Goal: Information Seeking & Learning: Check status

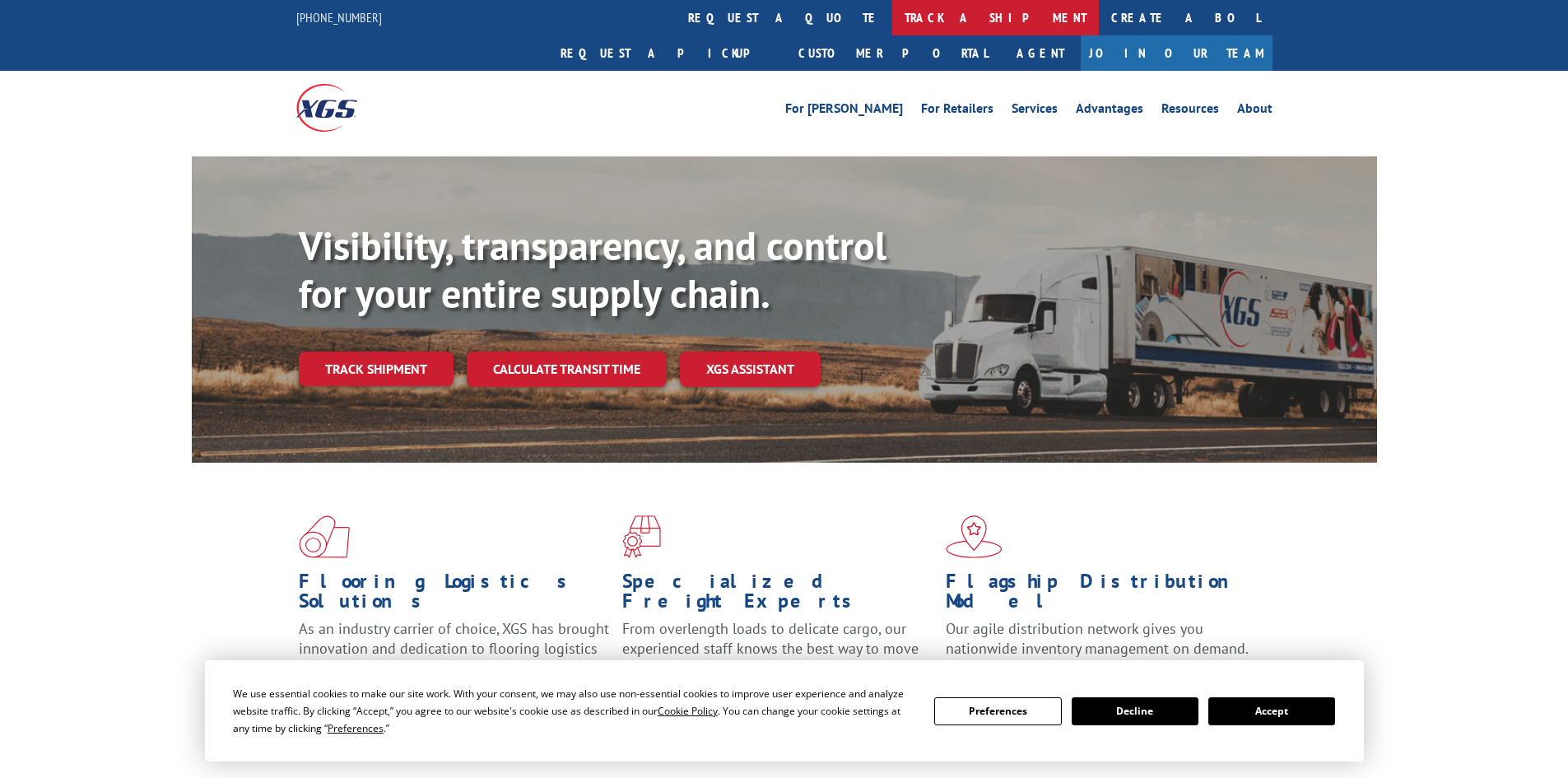
click at [893, 17] on link "track a shipment" at bounding box center [996, 18] width 206 height 35
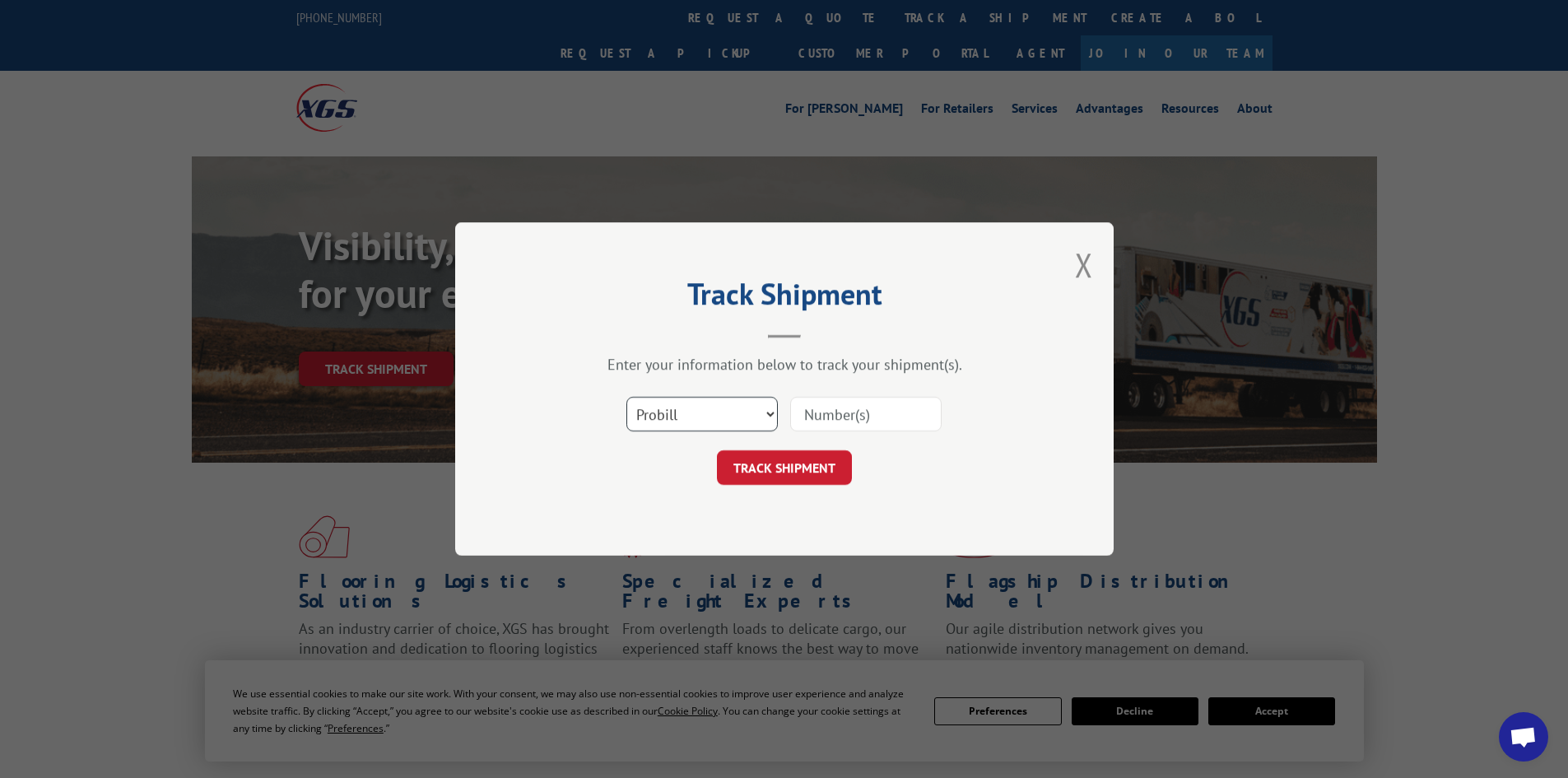
click at [692, 418] on select "Select category... Probill BOL PO" at bounding box center [701, 413] width 151 height 34
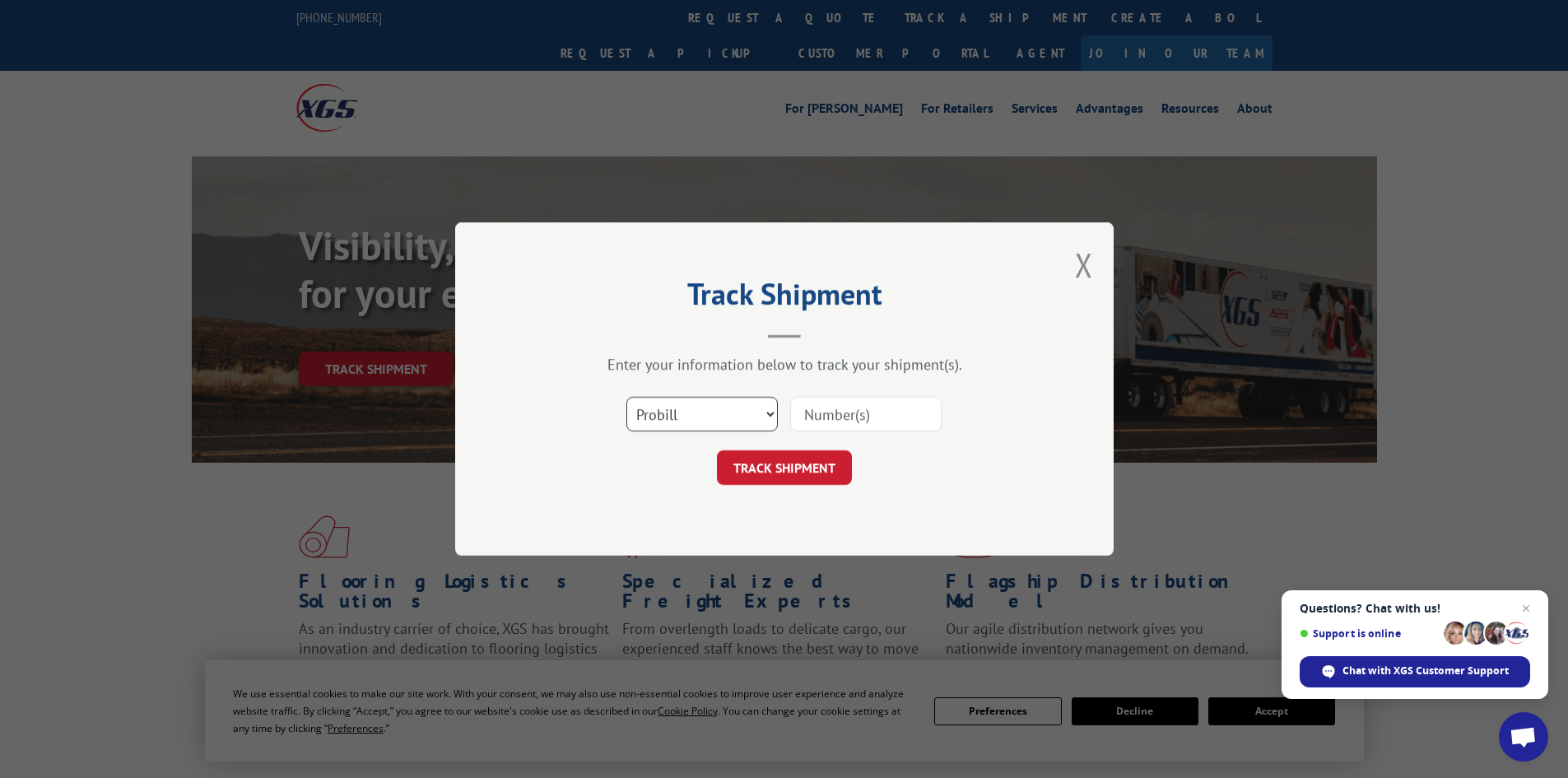
select select "bol"
click at [626, 396] on select "Select category... Probill BOL PO" at bounding box center [701, 413] width 151 height 34
click at [818, 408] on input at bounding box center [866, 413] width 151 height 34
type input "5509710"
click at [717, 450] on button "TRACK SHIPMENT" at bounding box center [784, 467] width 135 height 34
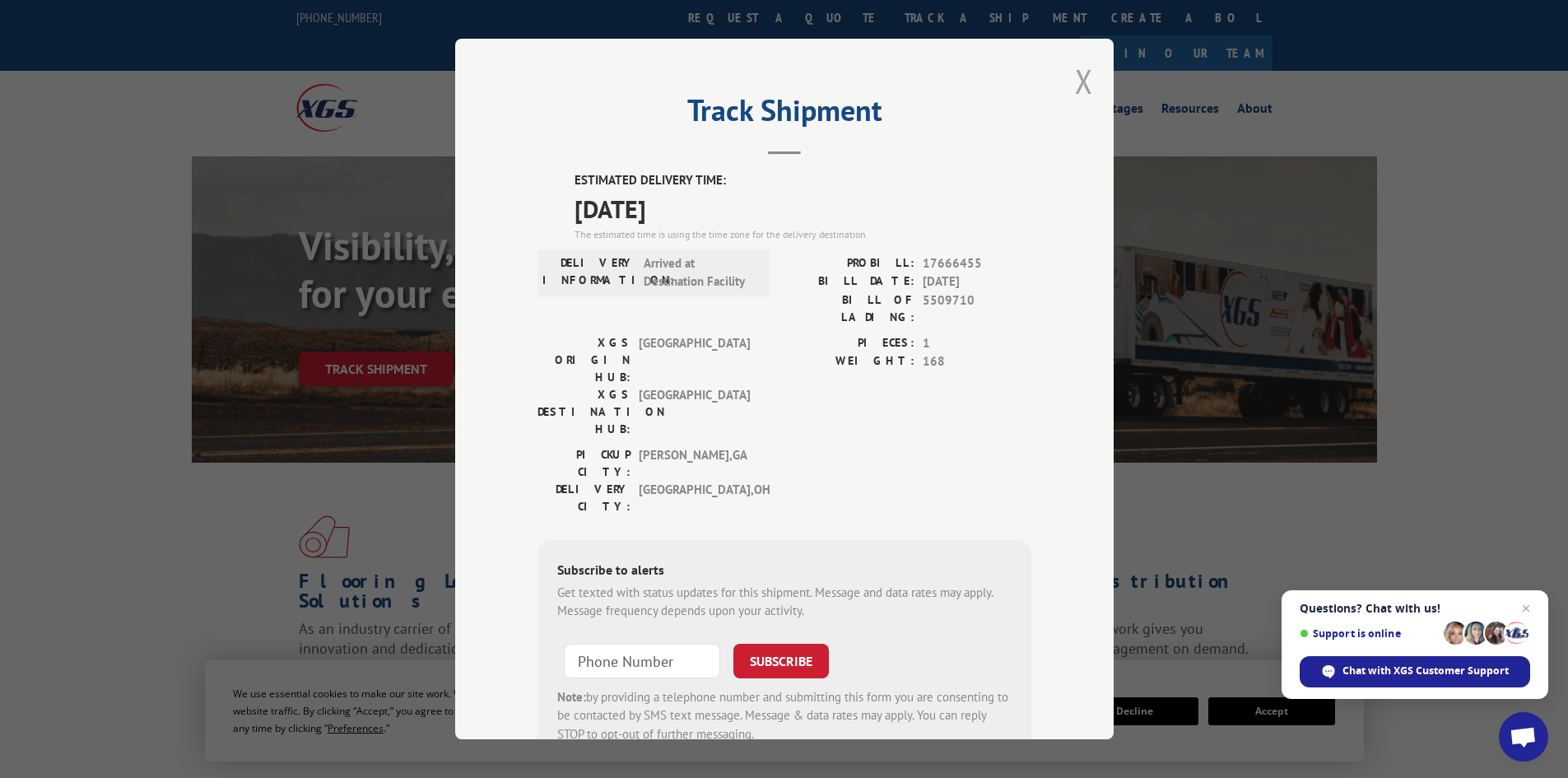
click at [1076, 77] on button "Close modal" at bounding box center [1084, 81] width 18 height 44
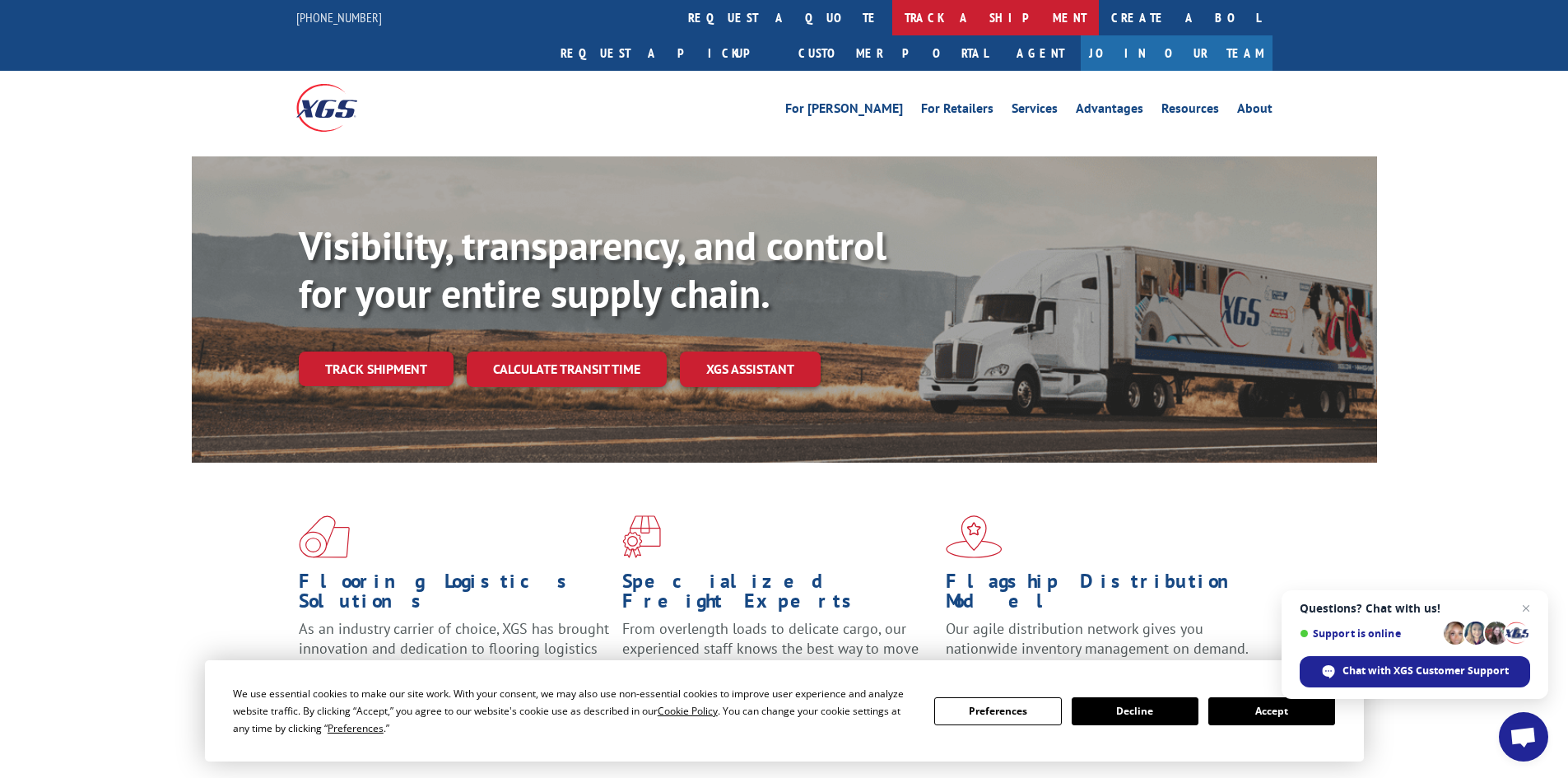
click at [893, 19] on link "track a shipment" at bounding box center [996, 18] width 206 height 35
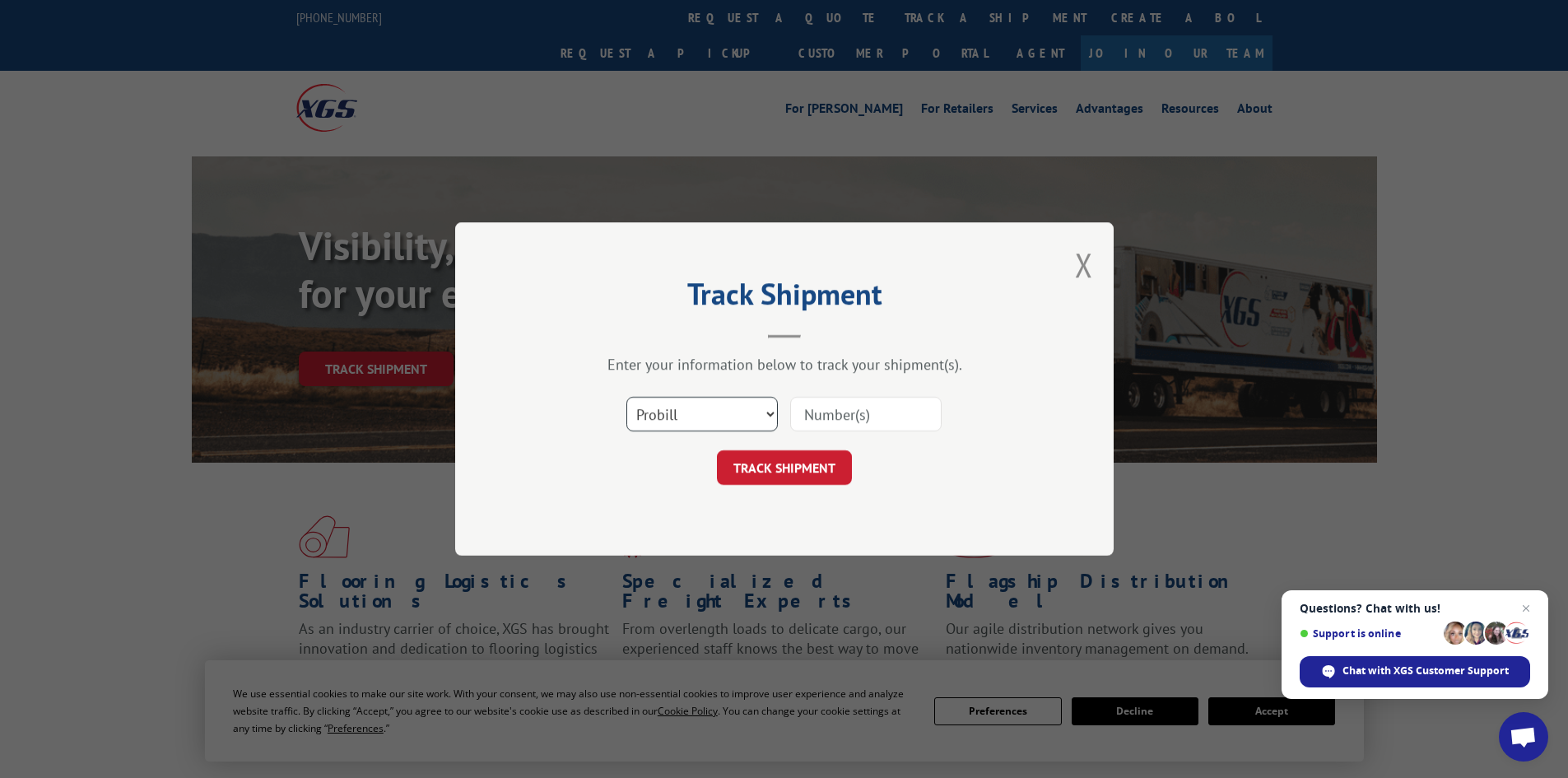
click at [701, 418] on select "Select category... Probill BOL PO" at bounding box center [701, 413] width 151 height 34
select select "bol"
click at [626, 396] on select "Select category... Probill BOL PO" at bounding box center [701, 413] width 151 height 34
click at [850, 412] on input at bounding box center [866, 413] width 151 height 34
type input "7043292"
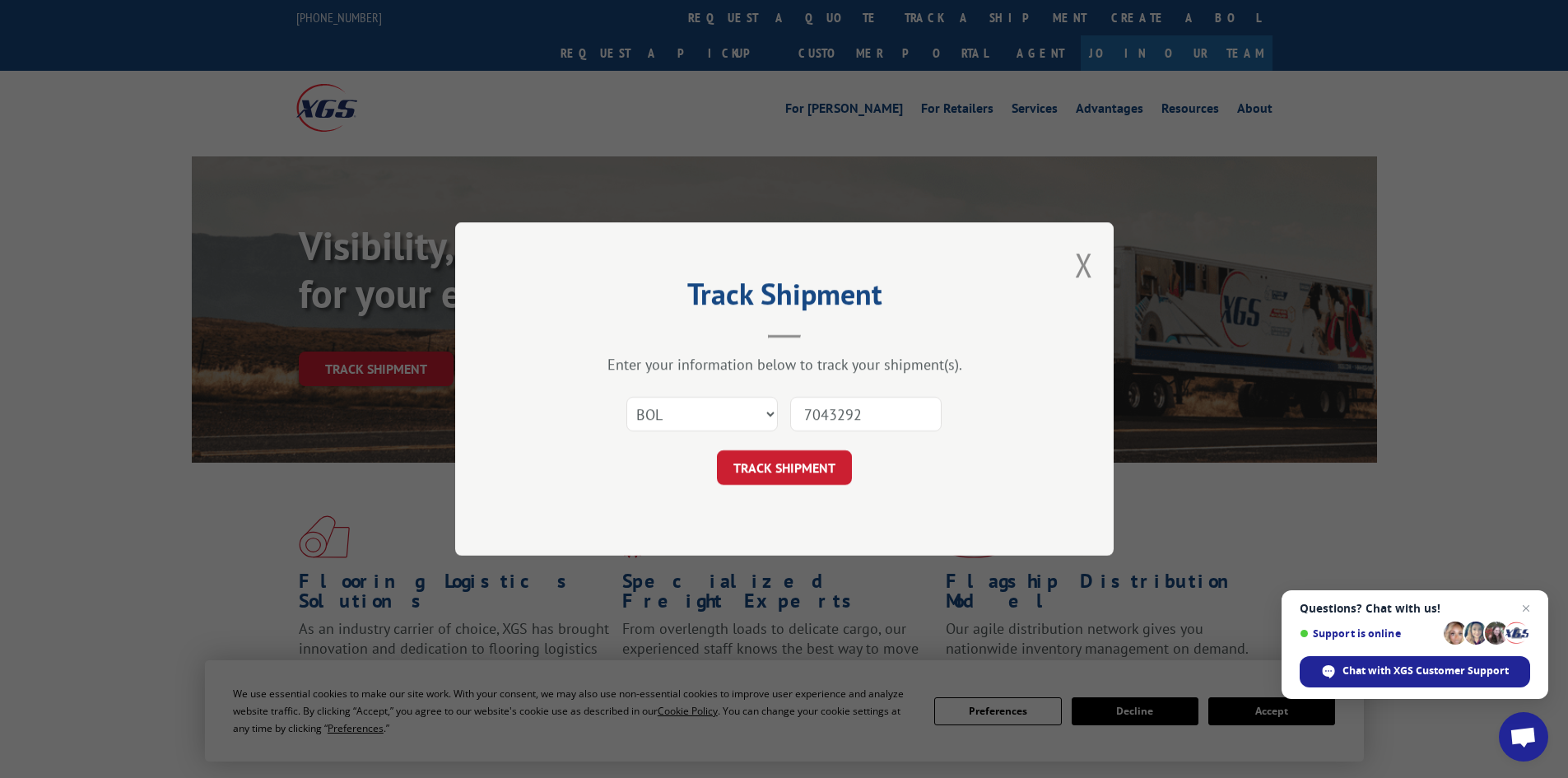
click button "TRACK SHIPMENT" at bounding box center [784, 467] width 135 height 34
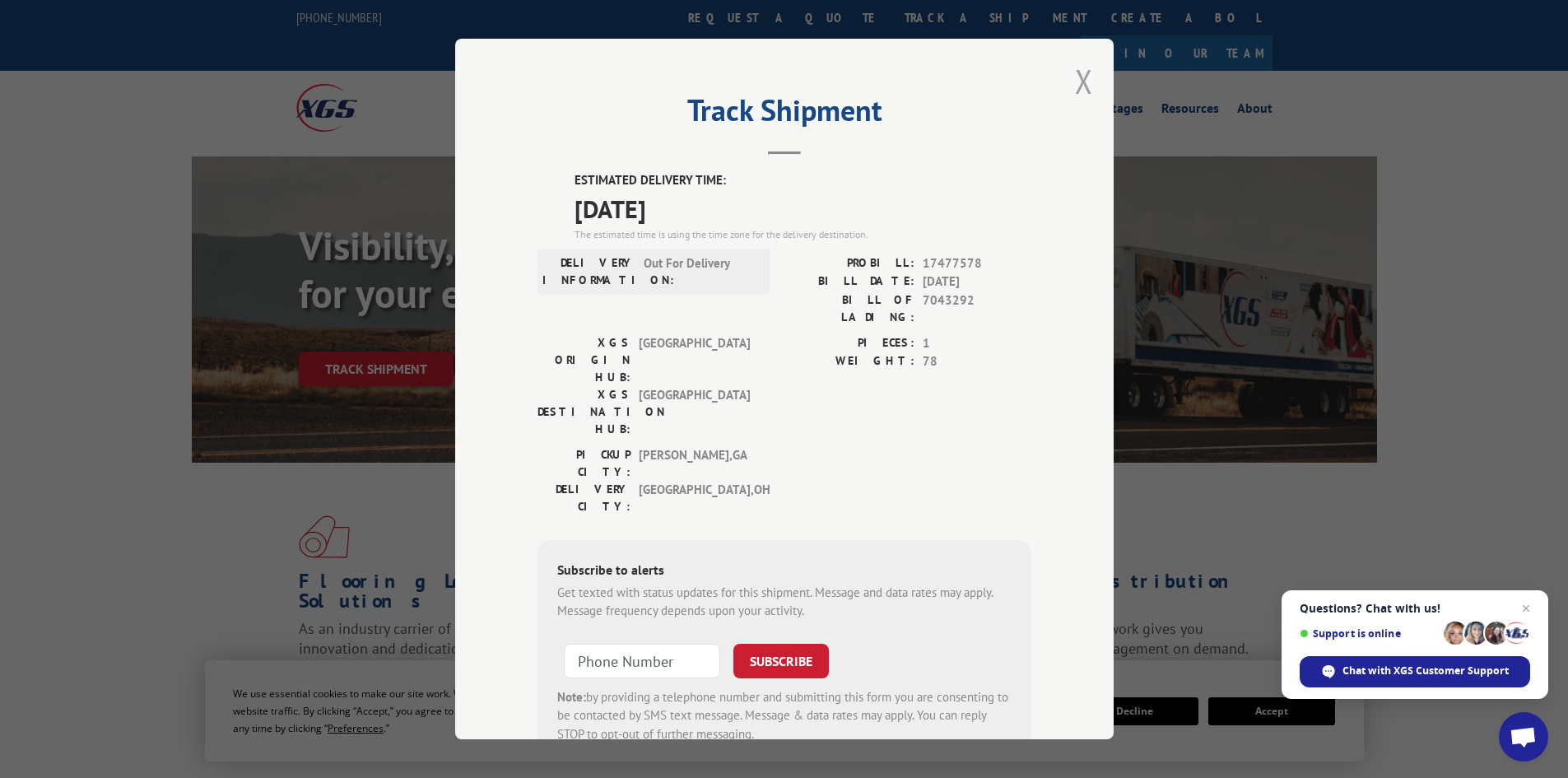
click at [1078, 70] on button "Close modal" at bounding box center [1084, 81] width 18 height 44
